Goal: Use online tool/utility: Utilize a website feature to perform a specific function

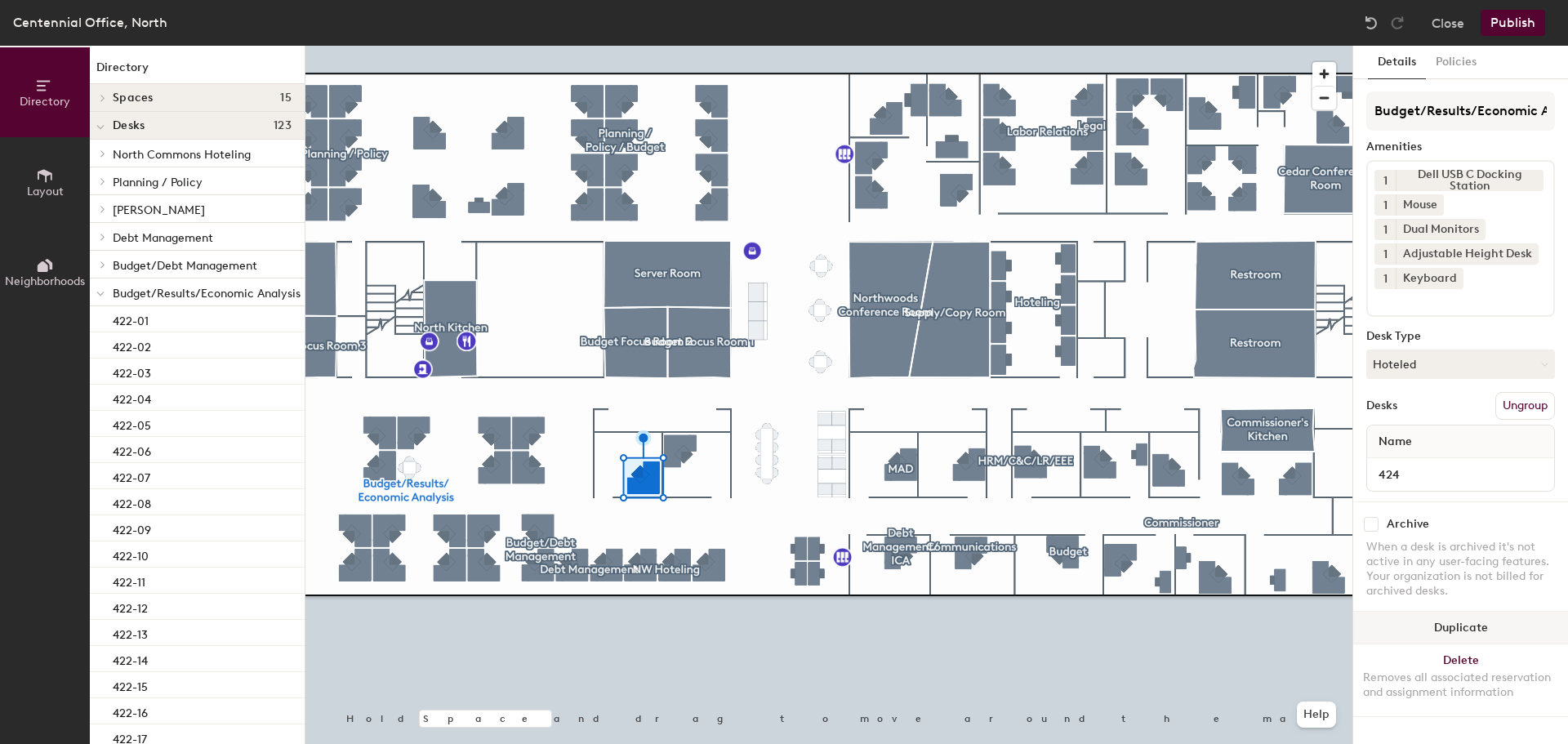
click at [1450, 619] on button "Duplicate" at bounding box center [1461, 628] width 215 height 33
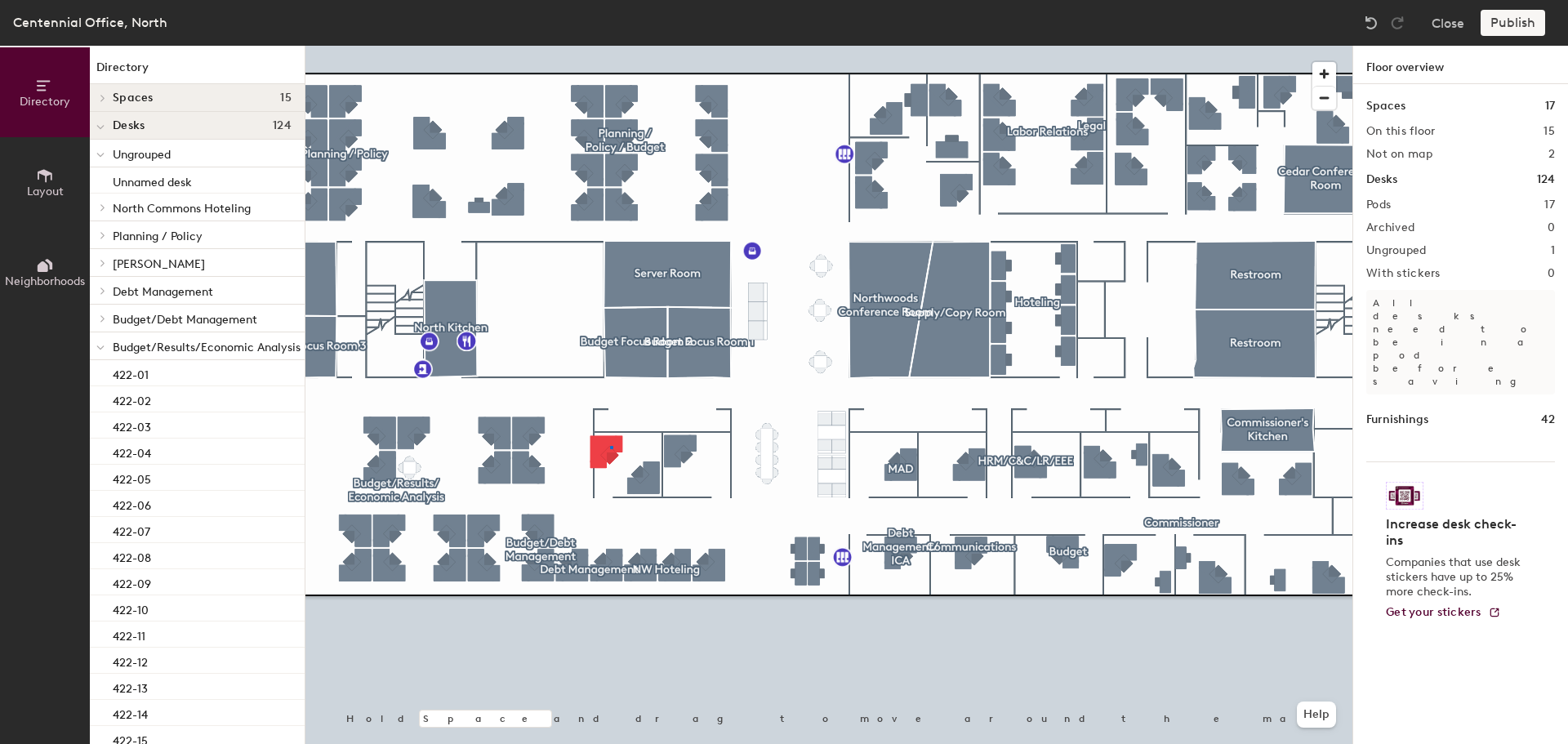
click at [613, 46] on div at bounding box center [828, 46] width 1047 height 0
click at [686, 46] on div at bounding box center [828, 46] width 1047 height 0
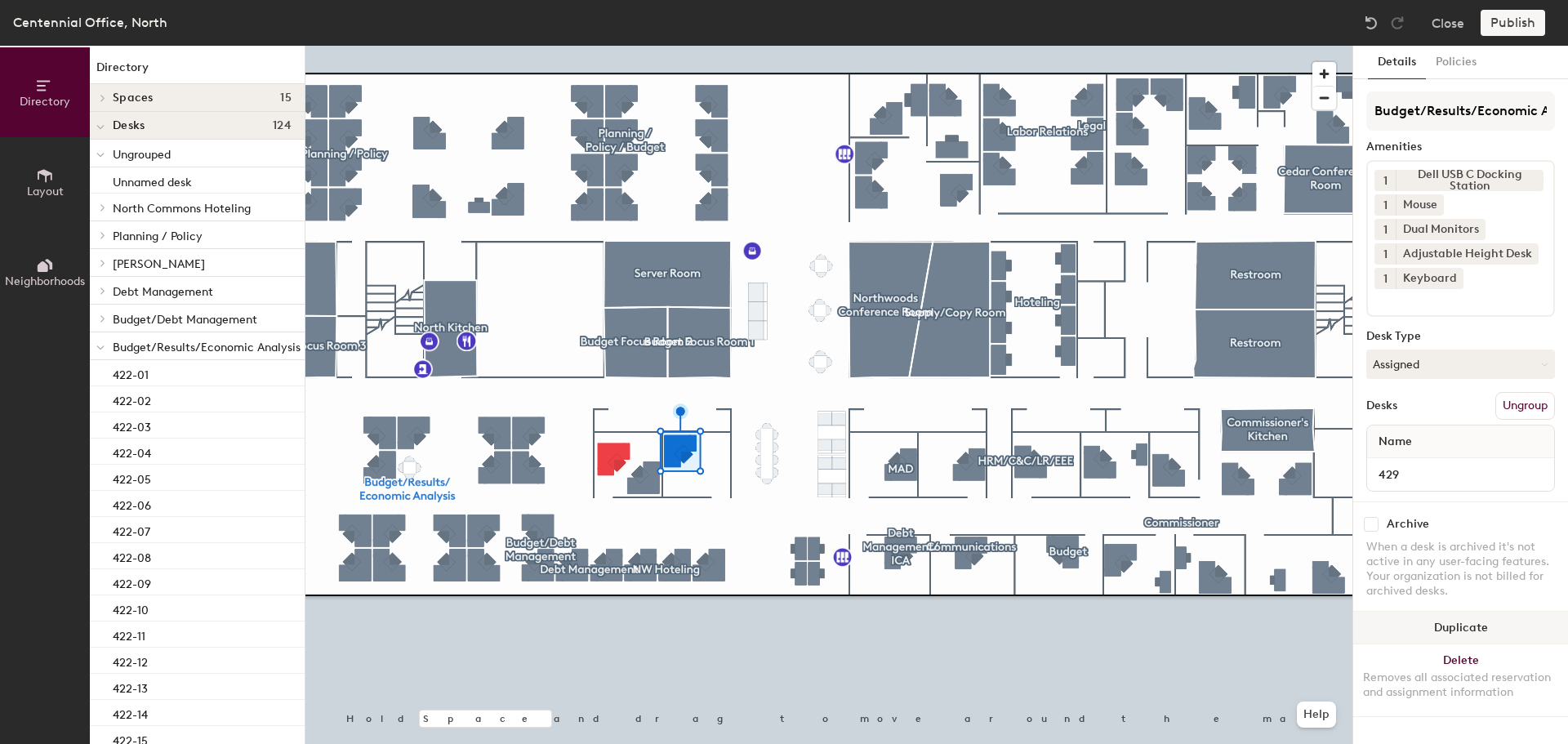
click at [1496, 626] on button "Duplicate" at bounding box center [1461, 628] width 215 height 33
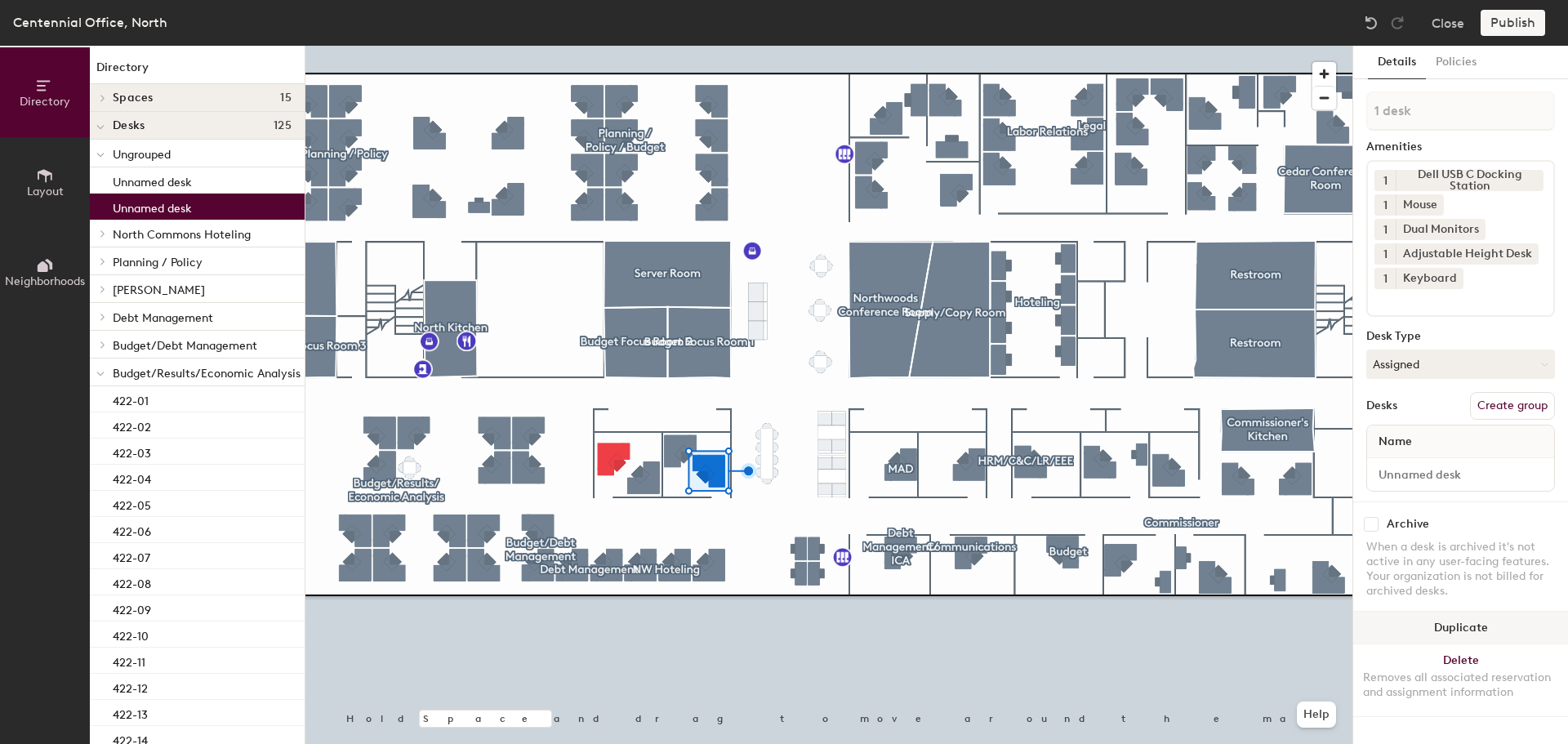
click at [675, 46] on div at bounding box center [828, 46] width 1047 height 0
